Goal: Find specific page/section: Find specific page/section

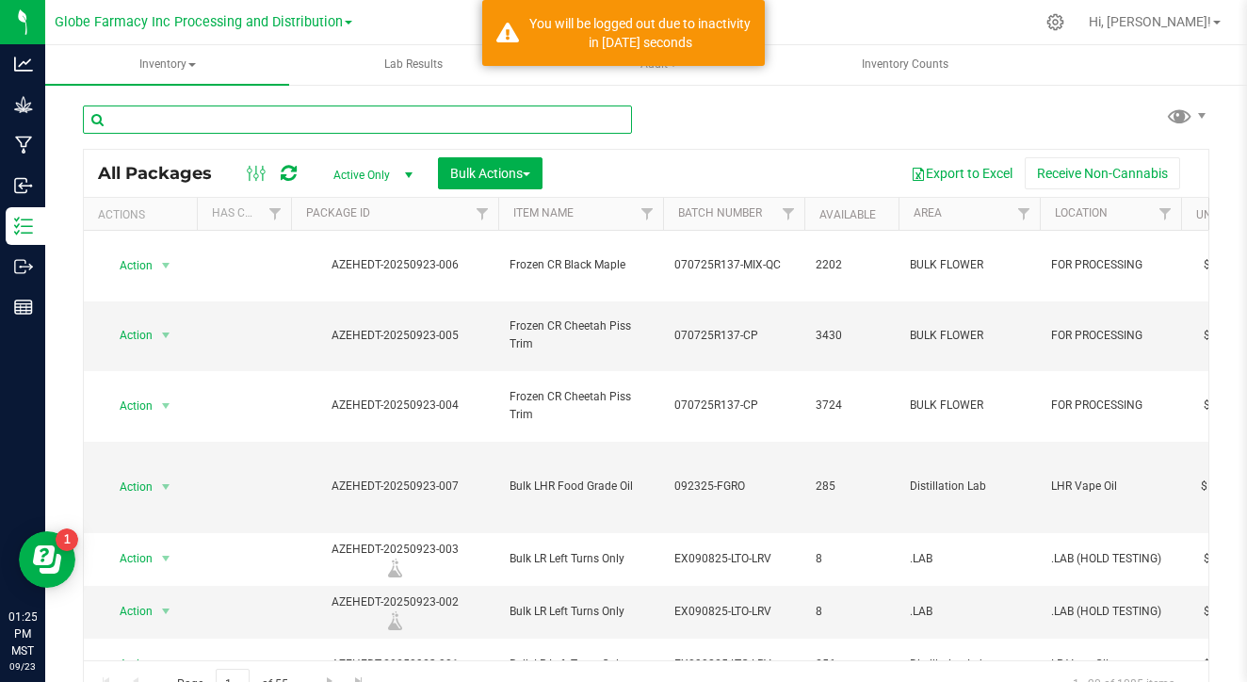
click at [376, 124] on input "text" at bounding box center [357, 119] width 549 height 28
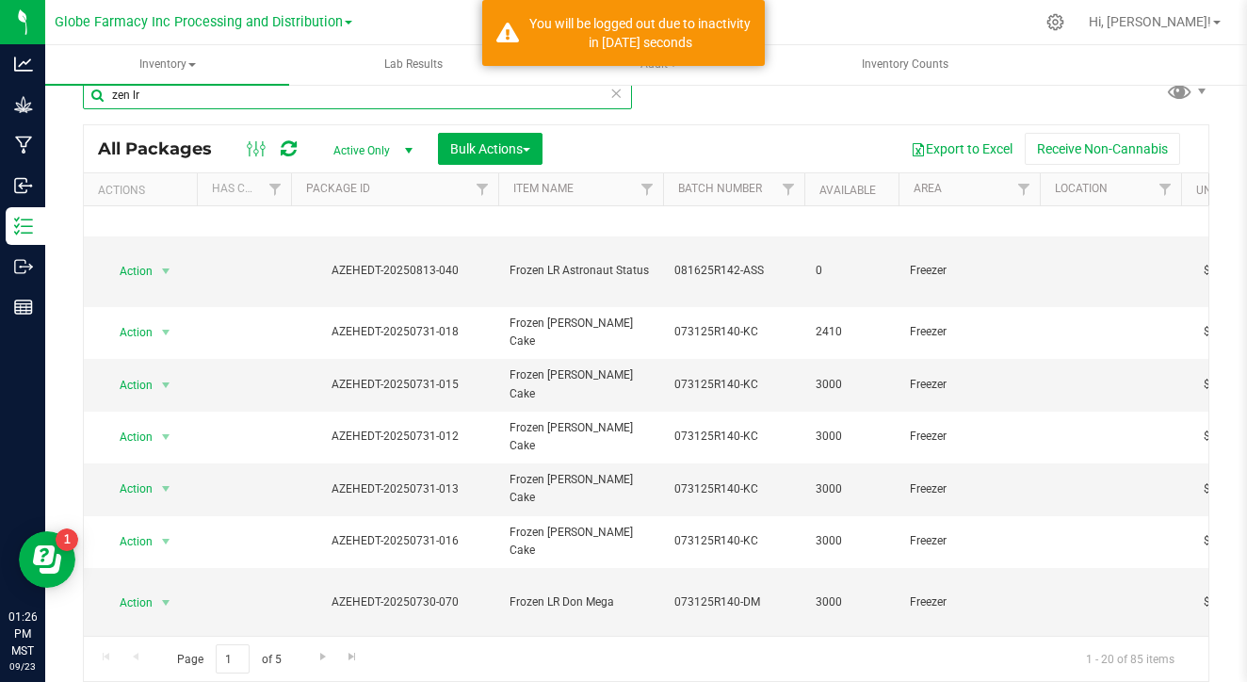
scroll to position [24, 0]
type input "zen lr"
click at [316, 653] on span "Go to the next page" at bounding box center [323, 656] width 15 height 15
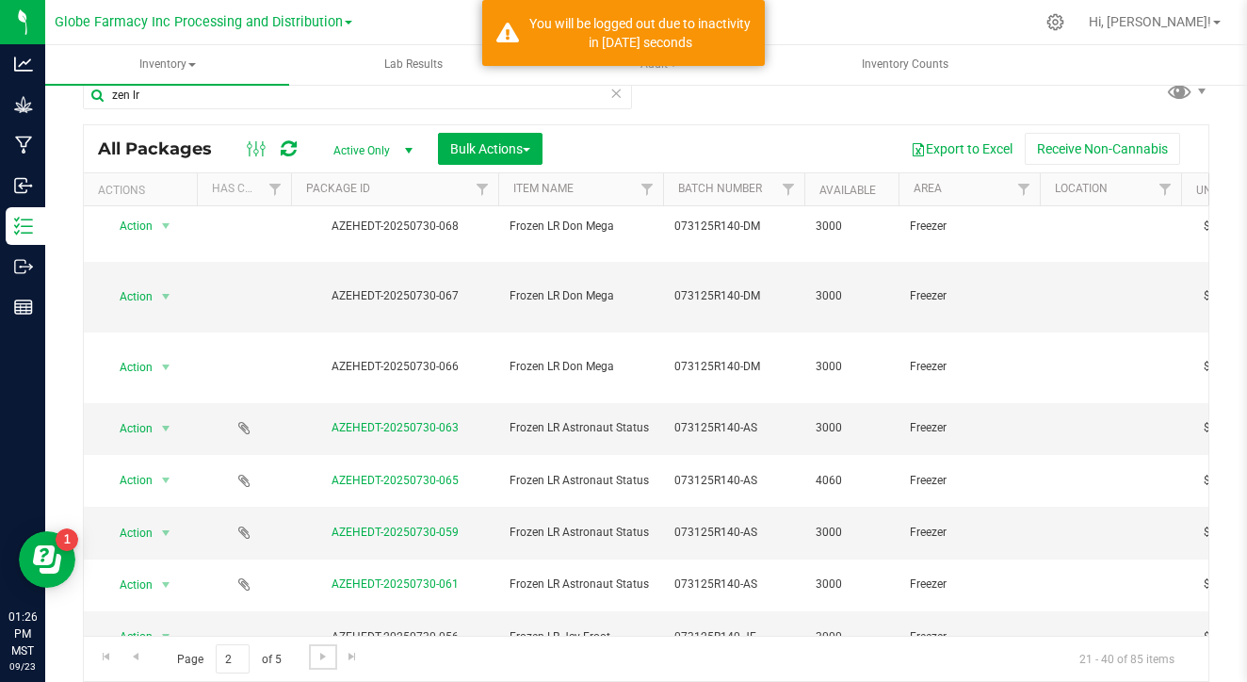
scroll to position [436, 0]
click at [316, 657] on span "Go to the next page" at bounding box center [323, 656] width 15 height 15
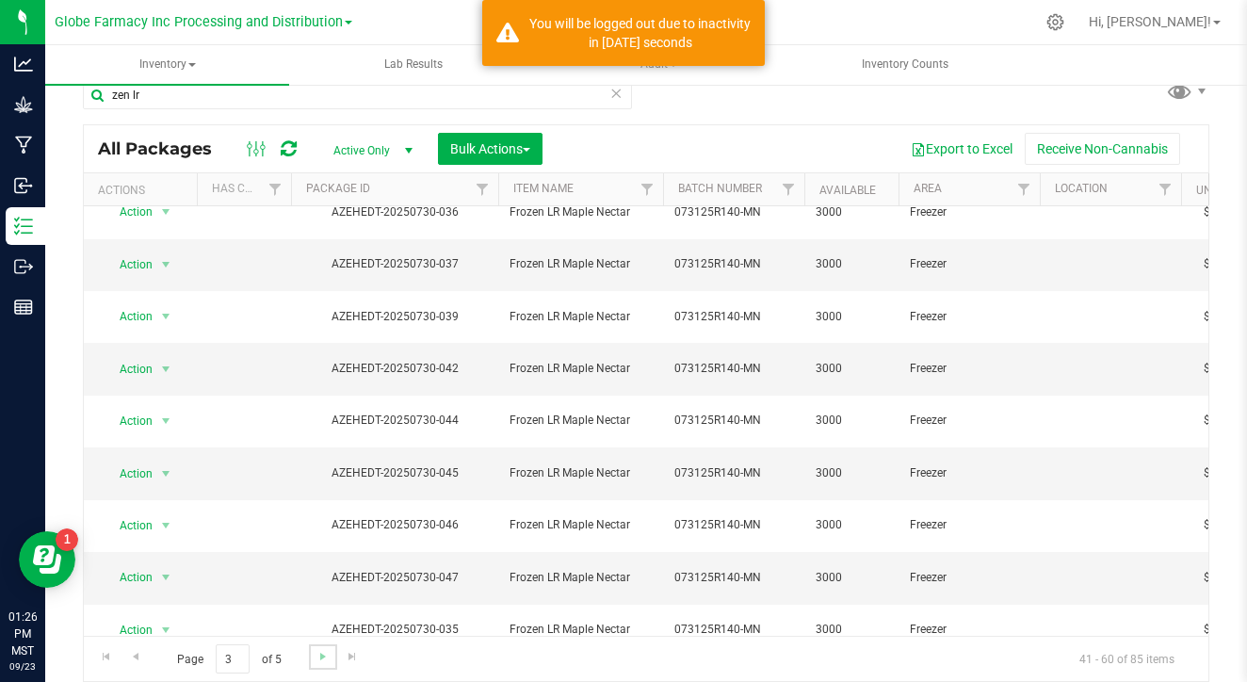
scroll to position [436, 0]
click at [309, 657] on link "Go to the next page" at bounding box center [322, 656] width 27 height 25
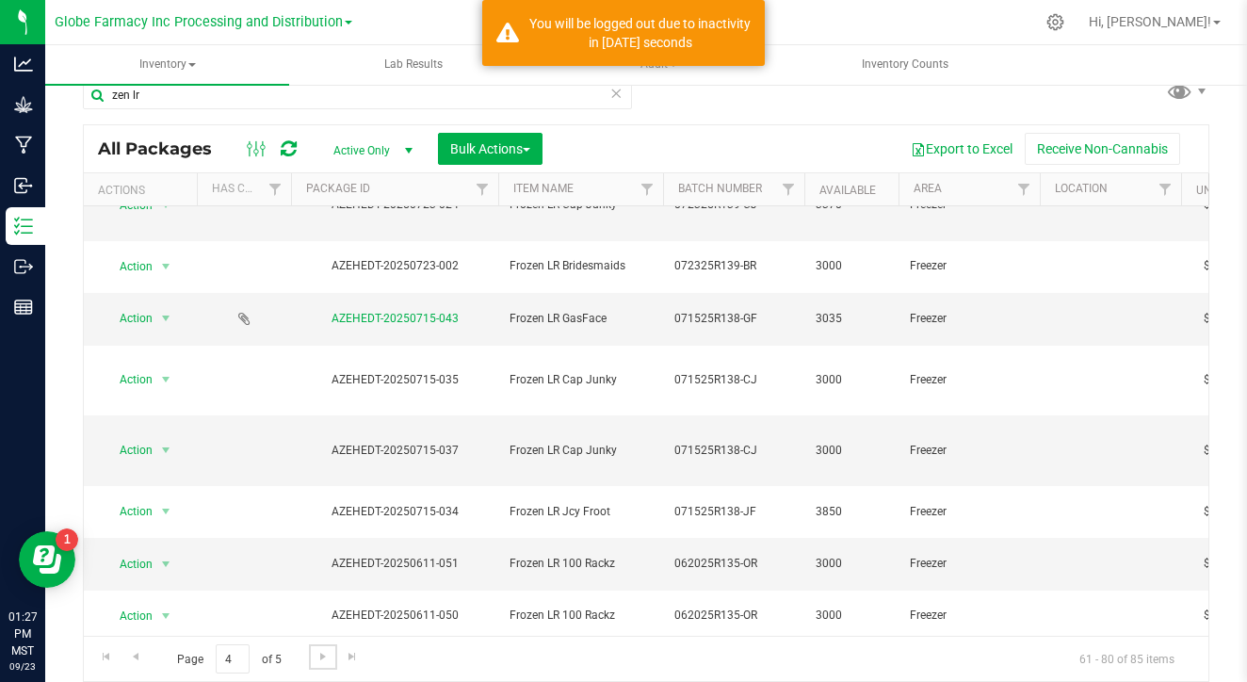
scroll to position [436, 0]
click at [316, 654] on span "Go to the next page" at bounding box center [323, 656] width 15 height 15
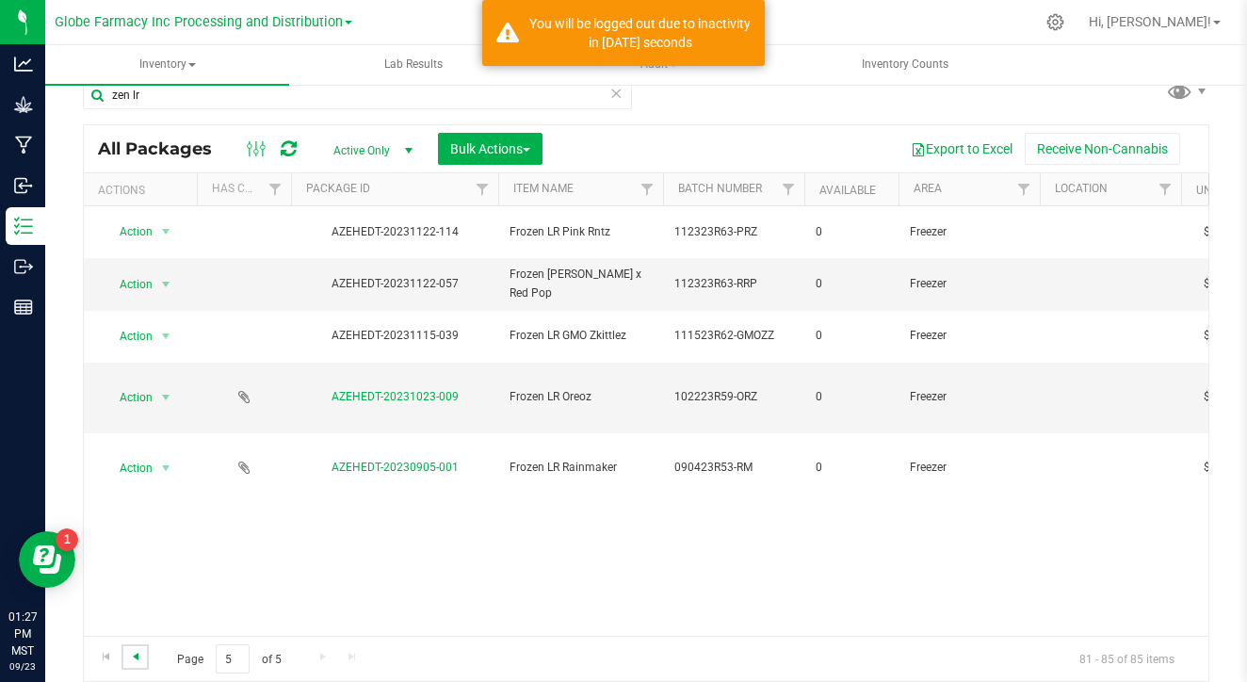
click at [130, 655] on span "Go to the previous page" at bounding box center [135, 656] width 15 height 15
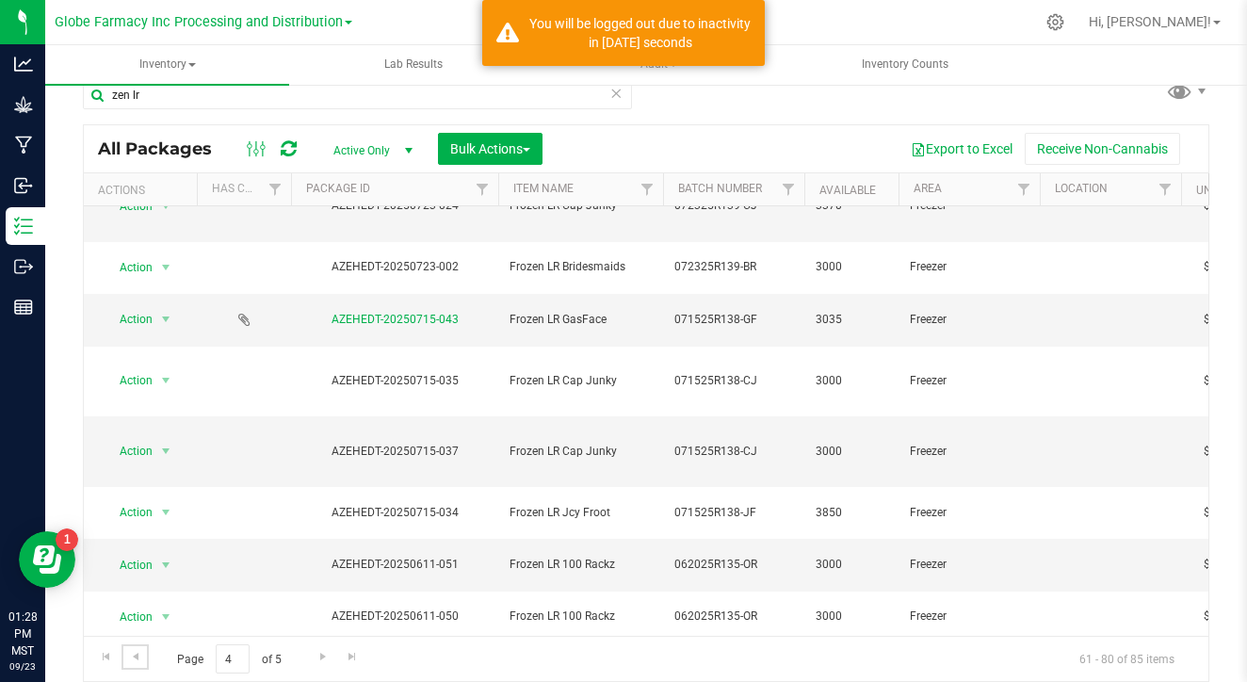
scroll to position [24, 0]
click at [132, 658] on span "Go to the previous page" at bounding box center [135, 656] width 15 height 15
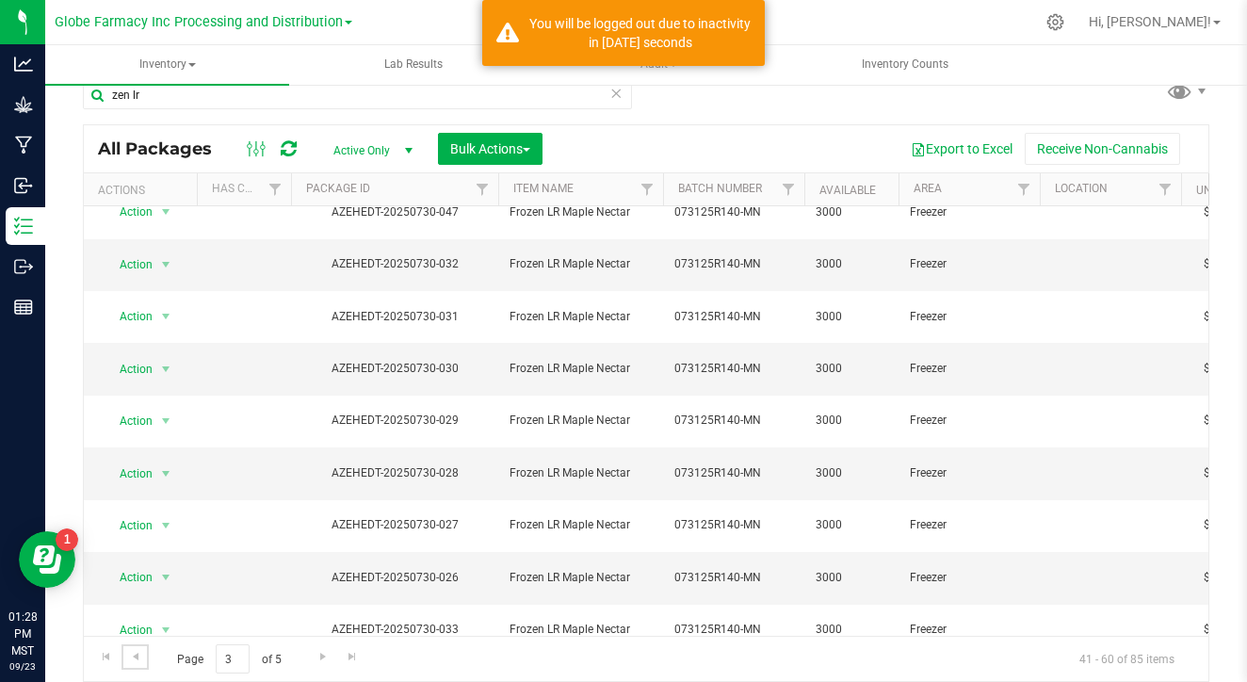
scroll to position [436, 0]
click at [142, 654] on span "Go to the previous page" at bounding box center [135, 656] width 15 height 15
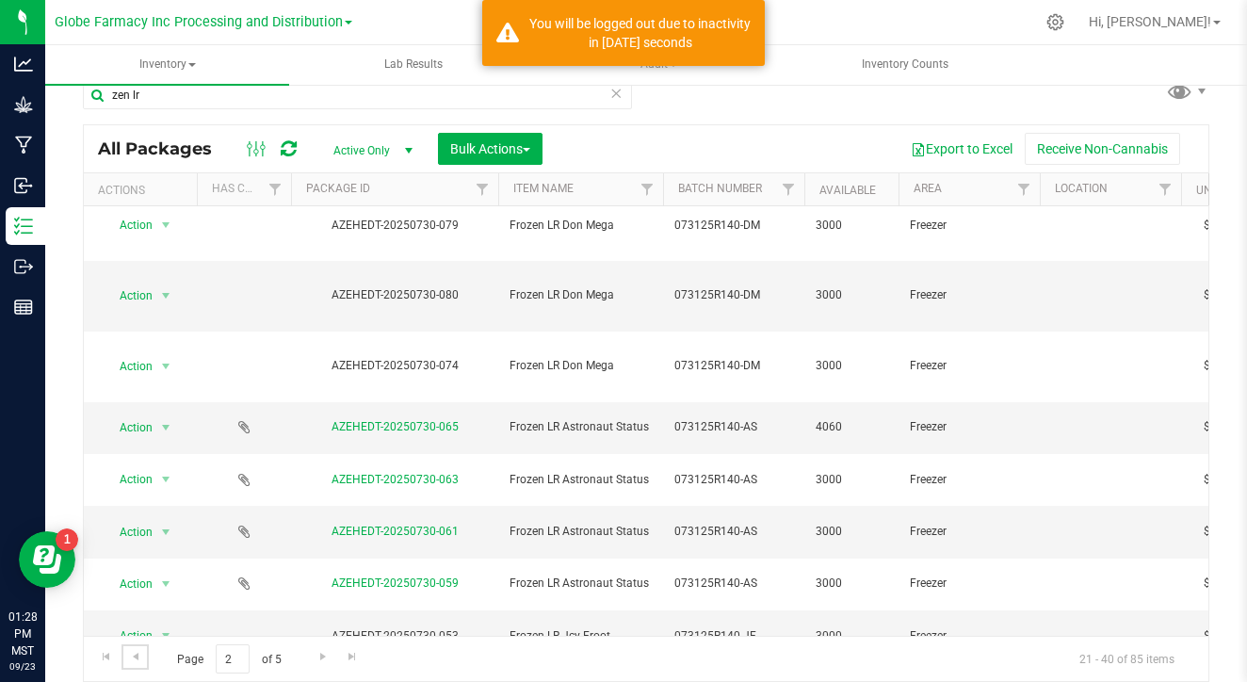
scroll to position [436, 0]
click at [316, 652] on span "Go to the next page" at bounding box center [323, 656] width 15 height 15
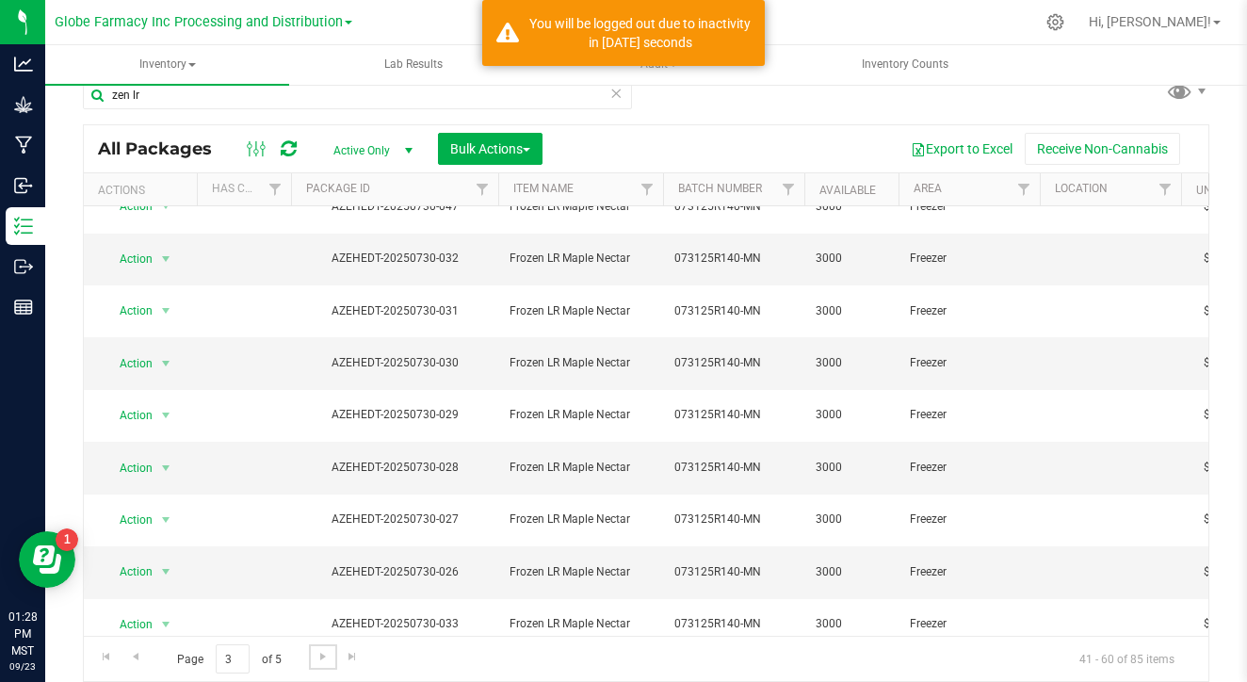
scroll to position [436, 0]
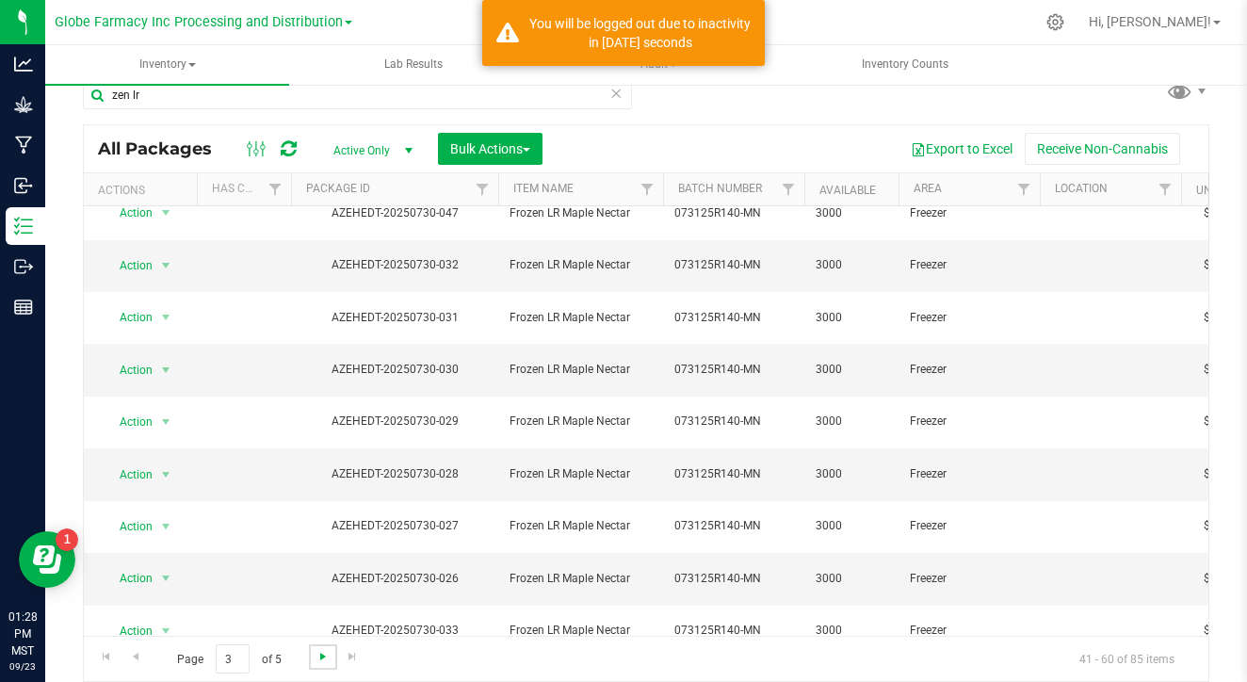
click at [316, 653] on span "Go to the next page" at bounding box center [323, 656] width 15 height 15
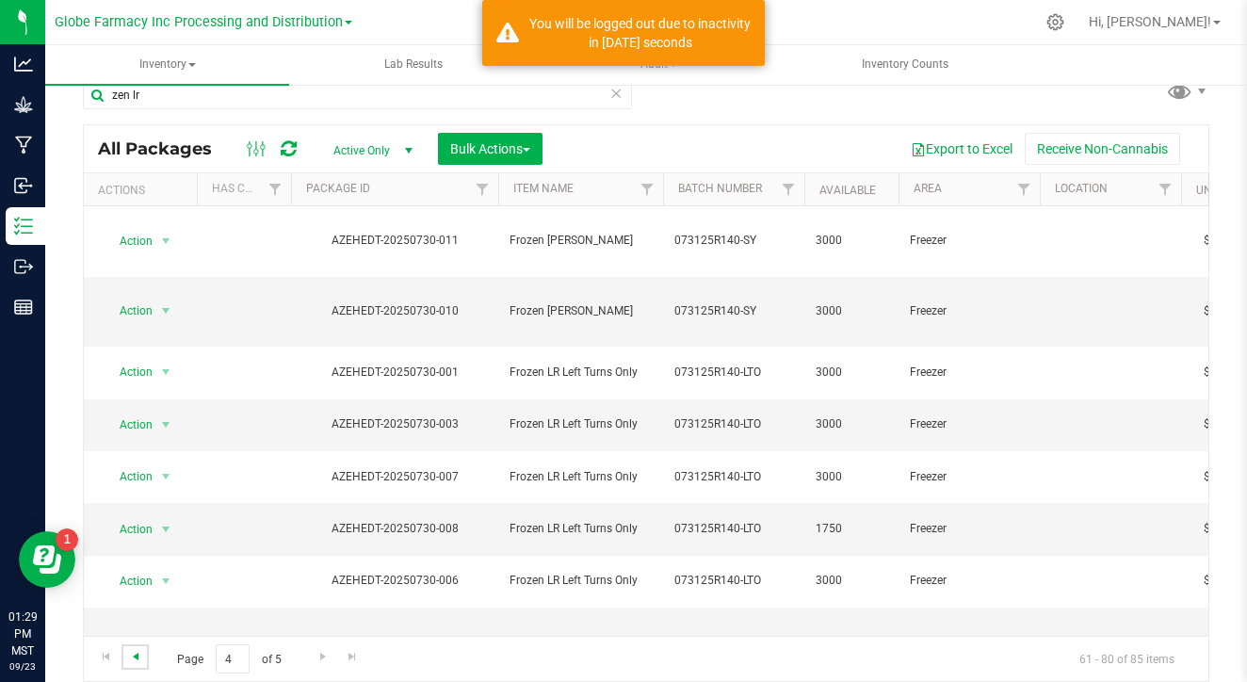
click at [141, 663] on span "Go to the previous page" at bounding box center [135, 656] width 15 height 15
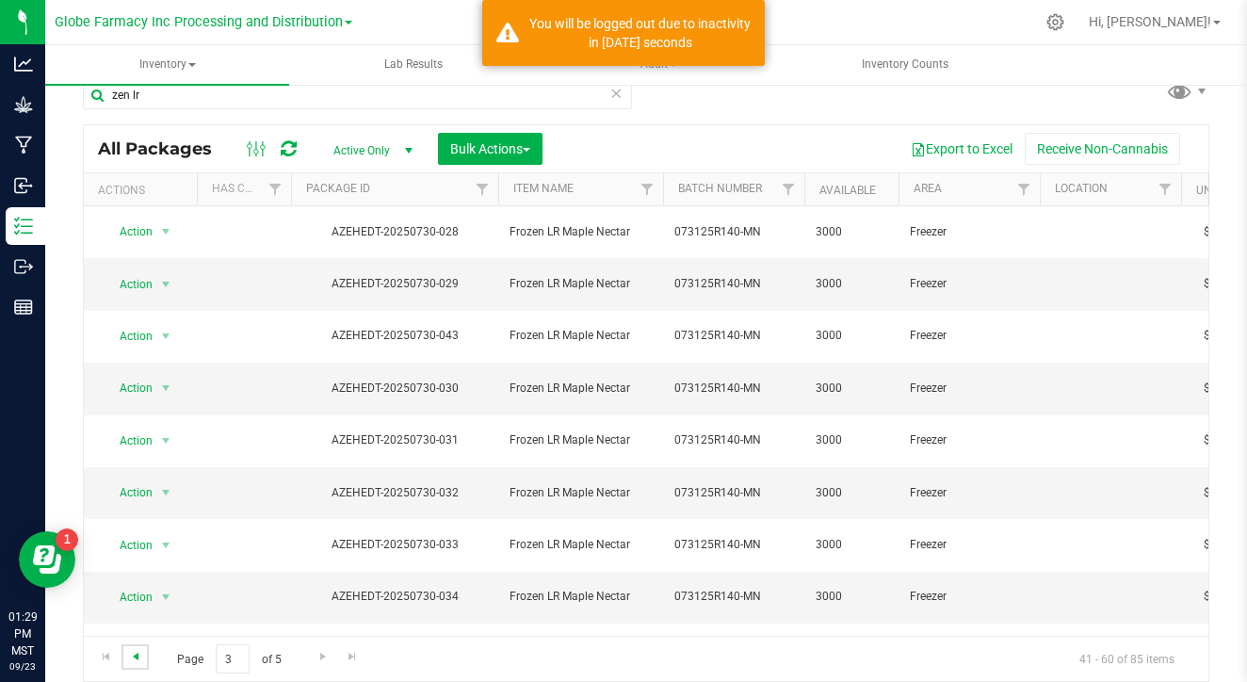
click at [141, 663] on span "Go to the previous page" at bounding box center [135, 656] width 15 height 15
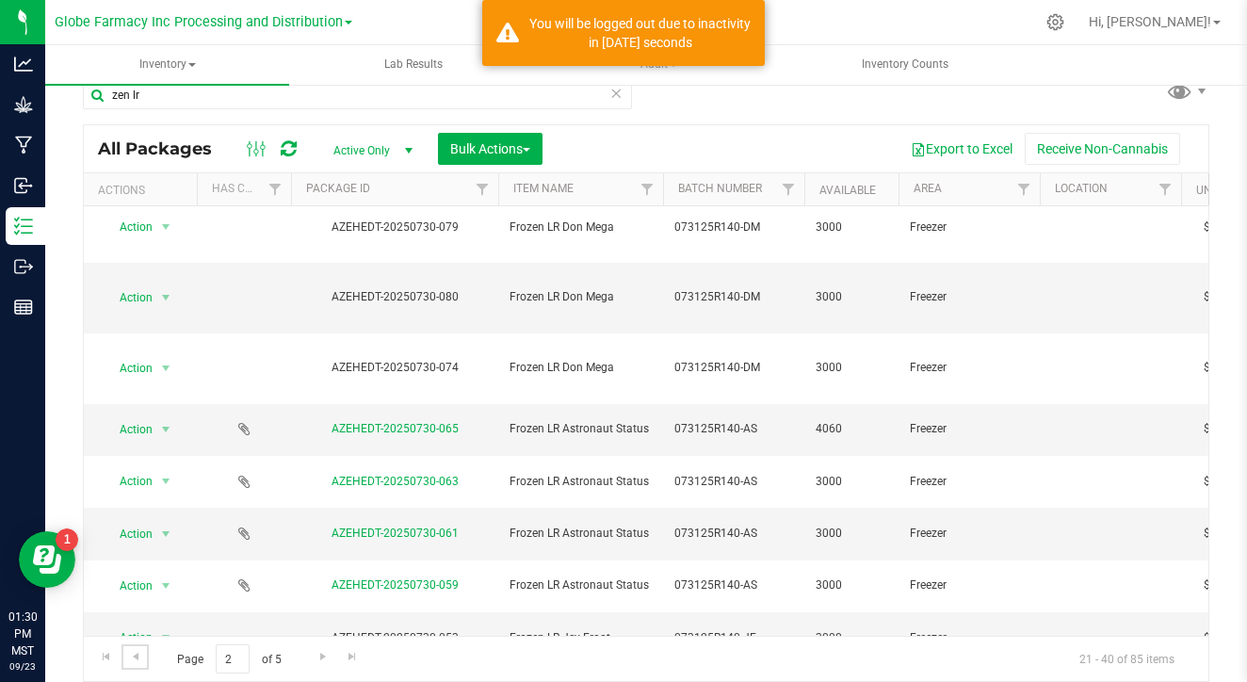
scroll to position [297, 0]
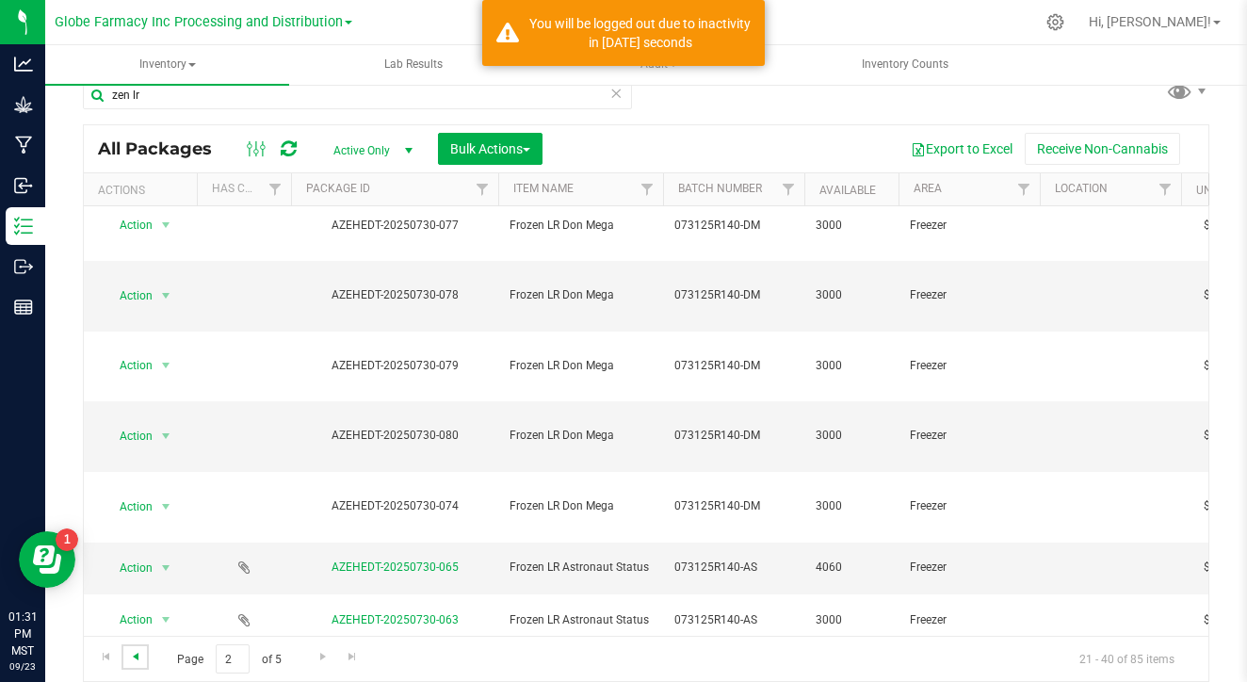
click at [138, 652] on span "Go to the previous page" at bounding box center [135, 656] width 15 height 15
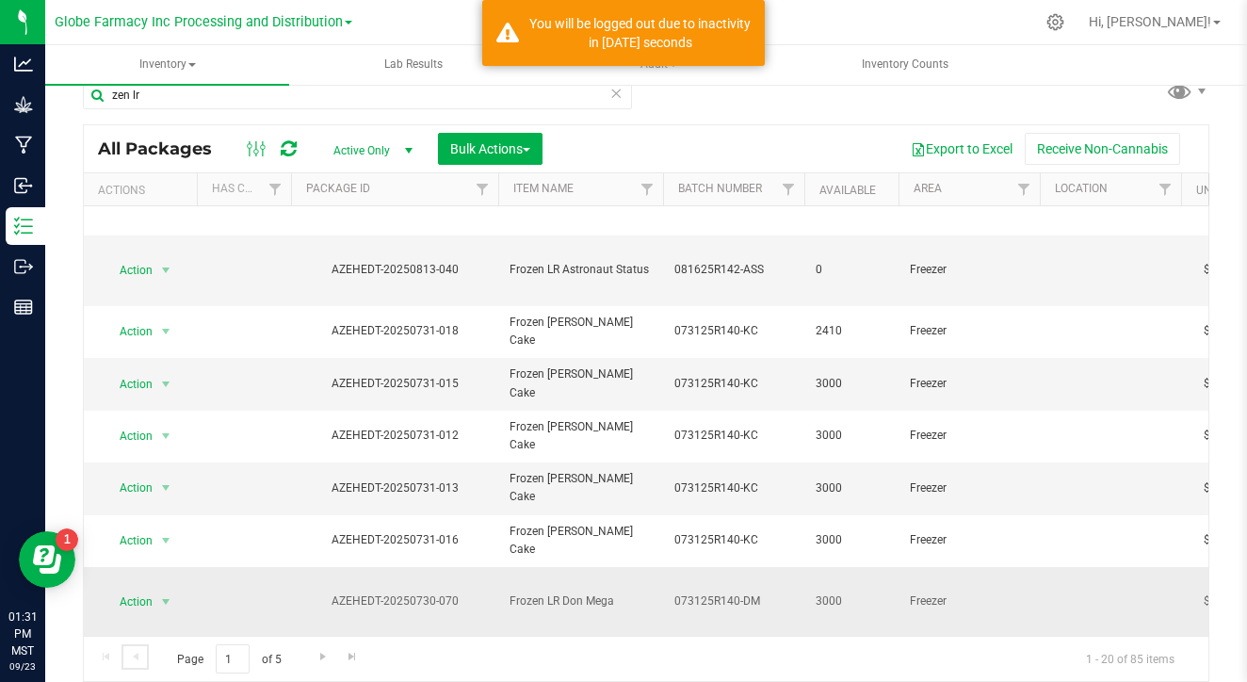
scroll to position [462, 0]
click at [316, 656] on span "Go to the next page" at bounding box center [323, 656] width 15 height 15
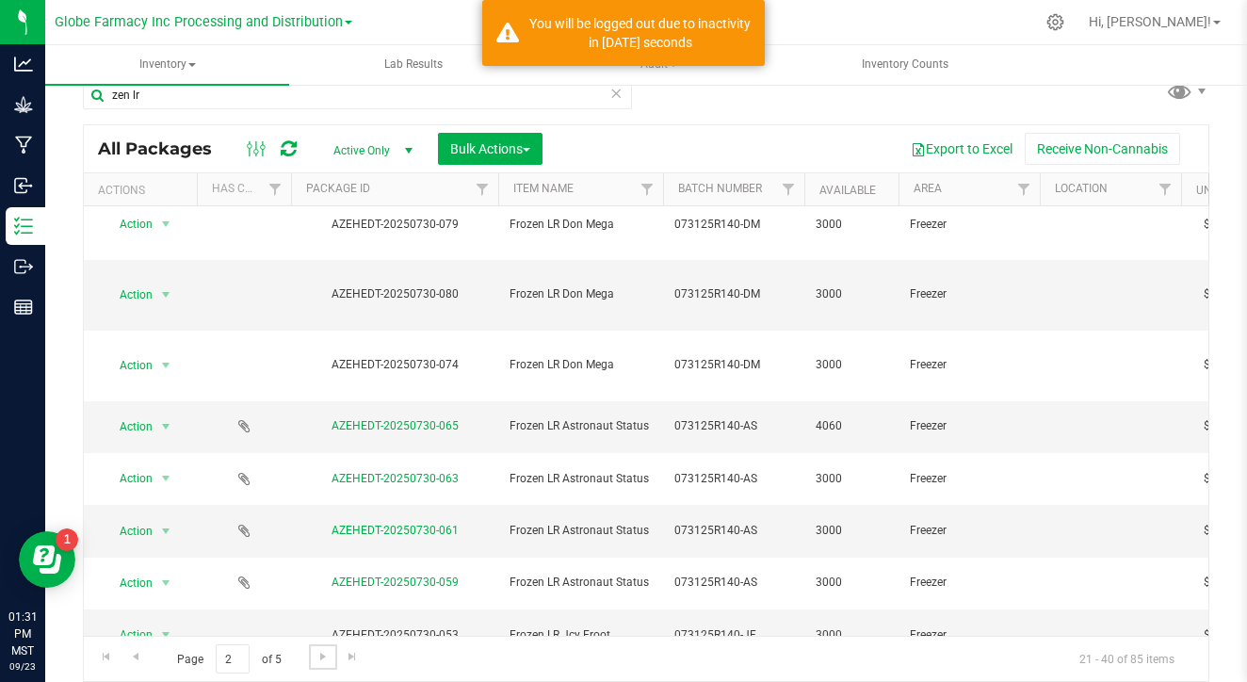
scroll to position [436, 0]
click at [320, 664] on link "Go to the next page" at bounding box center [322, 656] width 27 height 25
